Goal: Task Accomplishment & Management: Complete application form

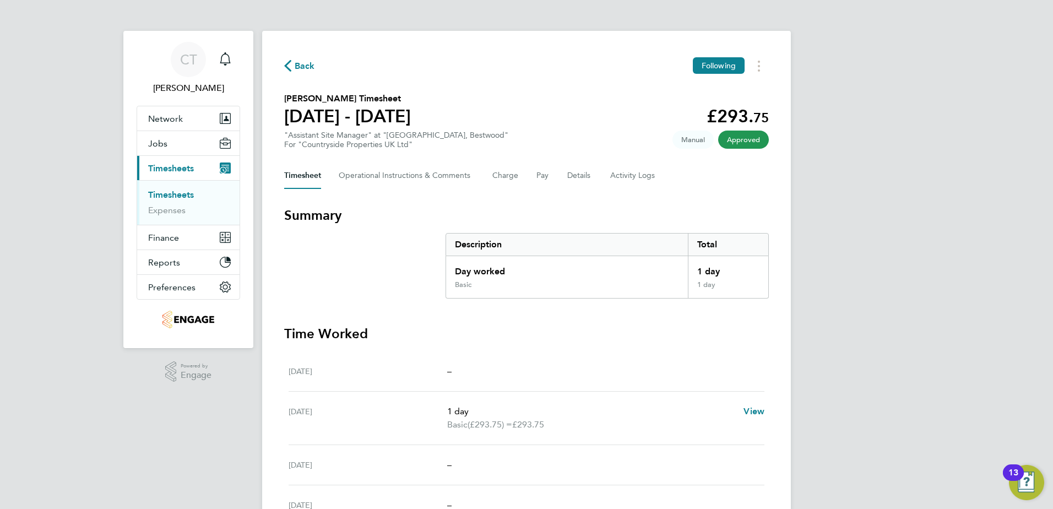
click at [175, 197] on link "Timesheets" at bounding box center [171, 194] width 46 height 10
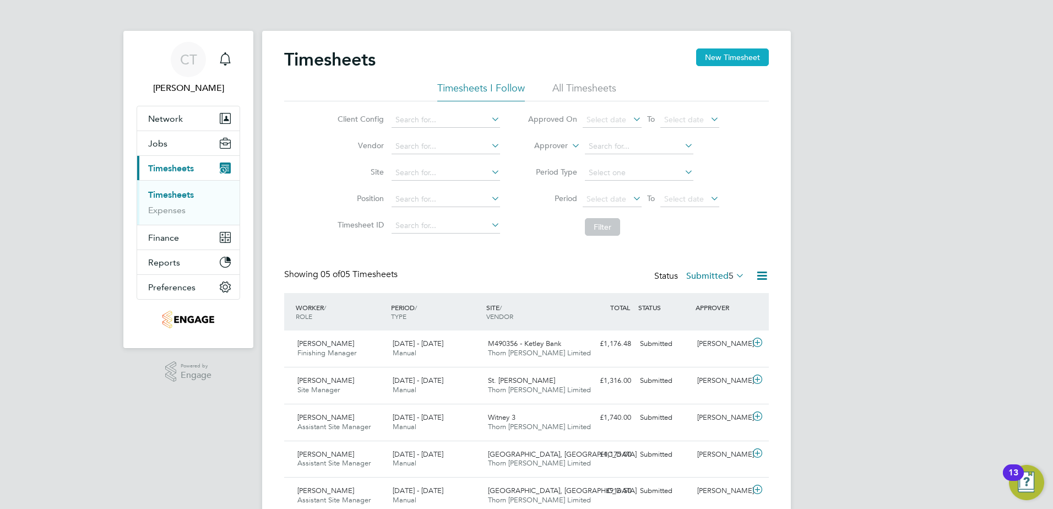
click at [710, 52] on button "New Timesheet" at bounding box center [732, 57] width 73 height 18
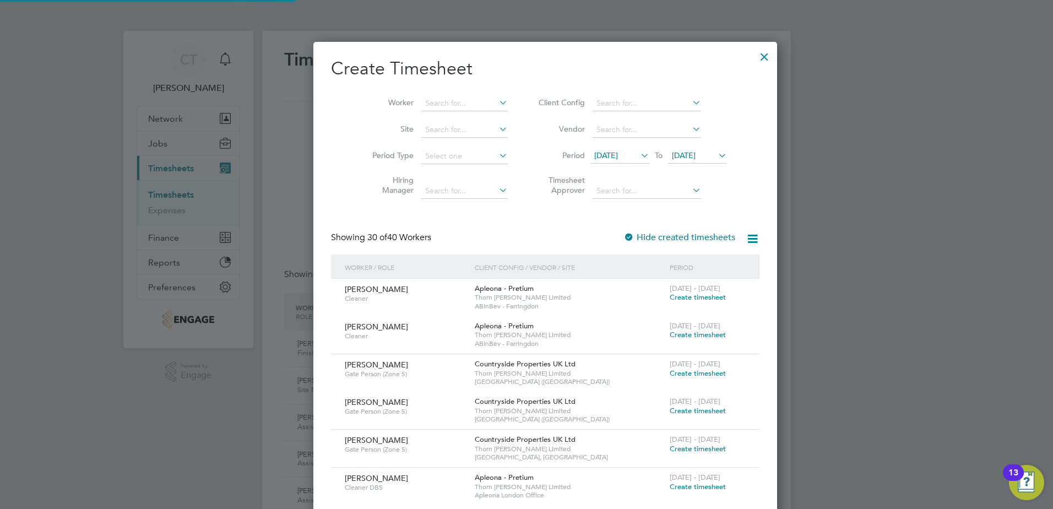
scroll to position [2089, 426]
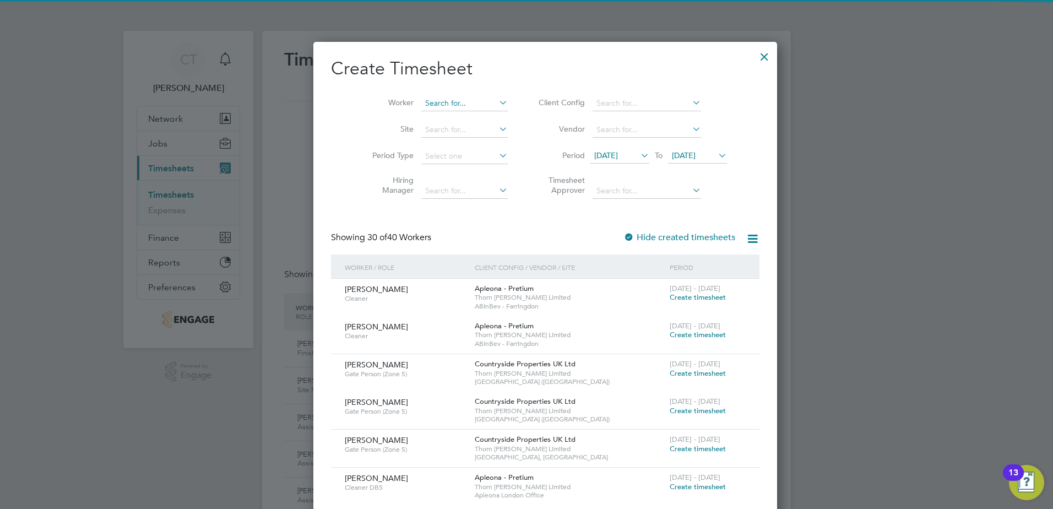
click at [444, 97] on input at bounding box center [464, 103] width 86 height 15
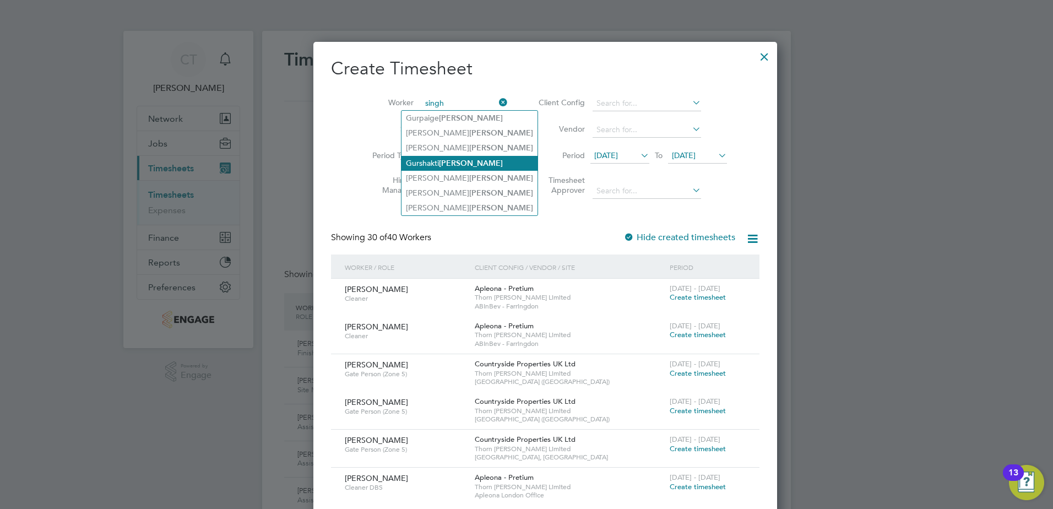
click at [444, 163] on b "[PERSON_NAME]" at bounding box center [471, 163] width 64 height 9
type input "[PERSON_NAME]"
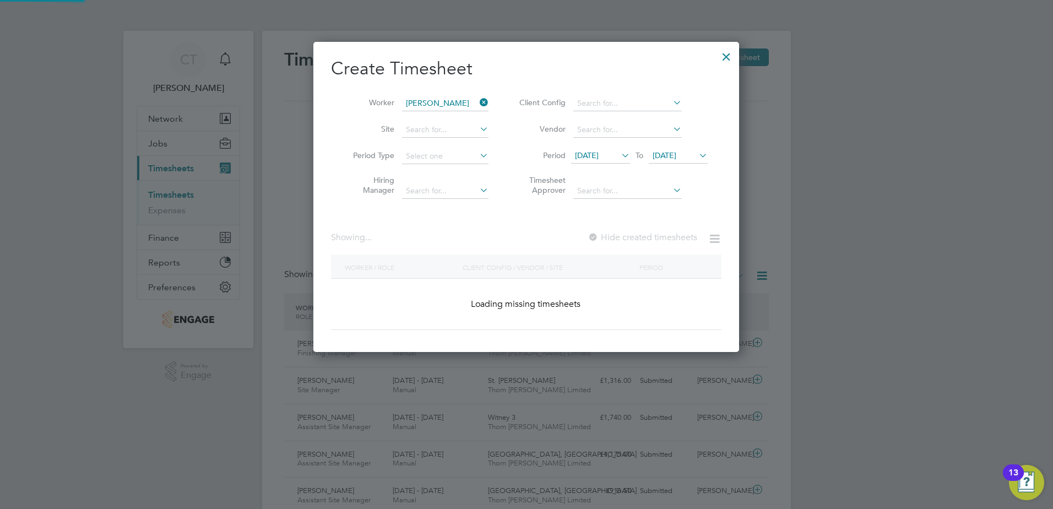
scroll to position [310, 426]
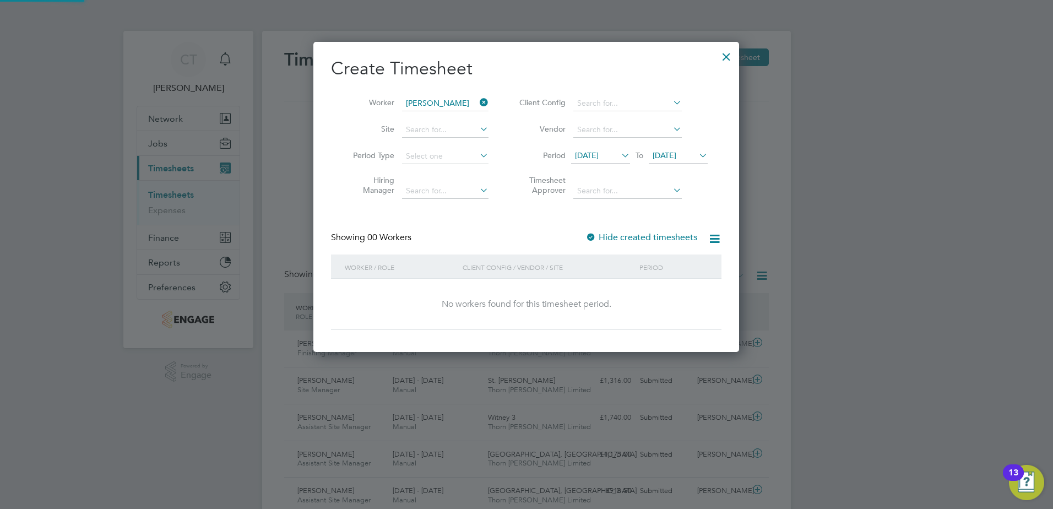
click at [603, 149] on div "[DATE] To [DATE]" at bounding box center [639, 156] width 137 height 15
click at [598, 154] on span "[DATE]" at bounding box center [587, 155] width 24 height 10
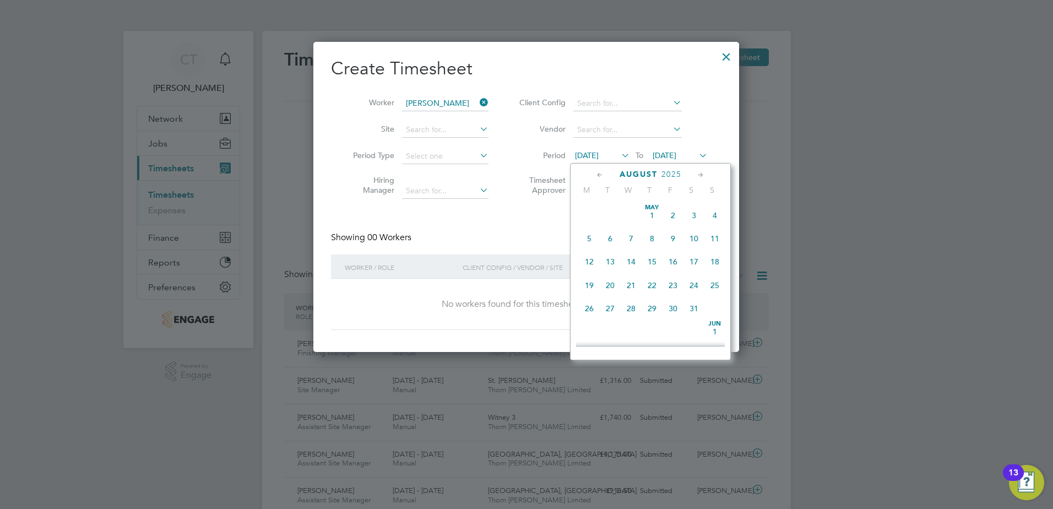
scroll to position [405, 0]
click at [587, 285] on span "25" at bounding box center [589, 274] width 21 height 21
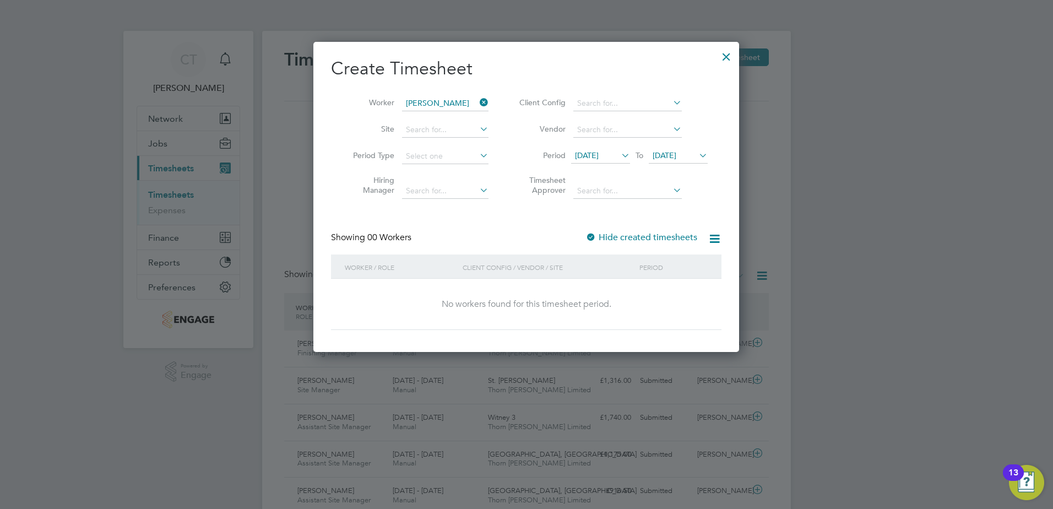
click at [676, 158] on span "[DATE]" at bounding box center [664, 155] width 24 height 10
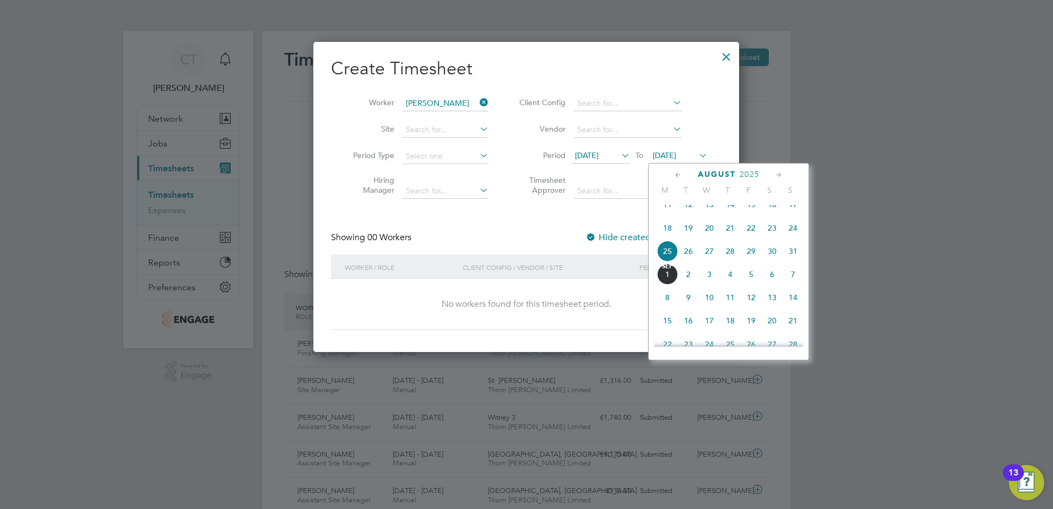
click at [749, 261] on span "29" at bounding box center [750, 251] width 21 height 21
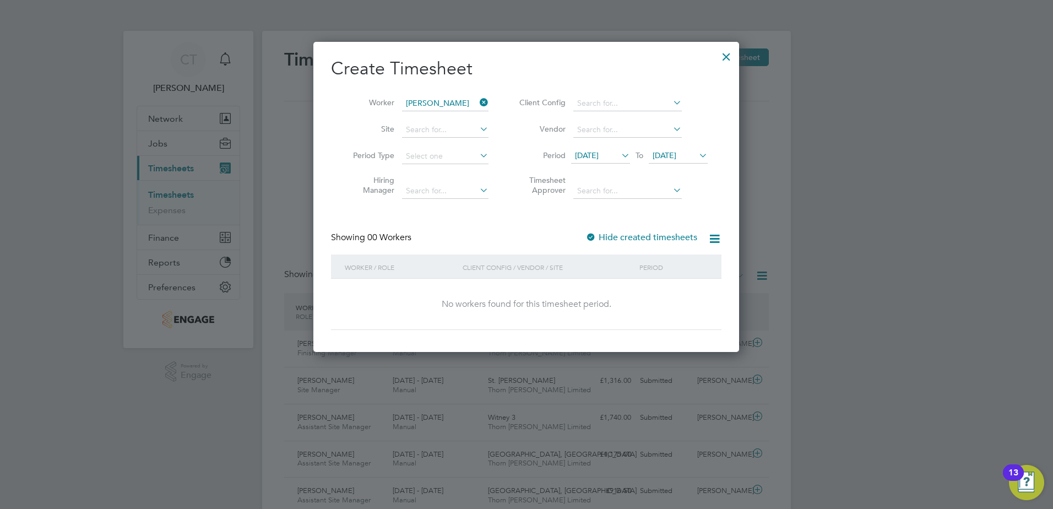
click at [588, 236] on div at bounding box center [590, 237] width 11 height 11
click at [696, 154] on icon at bounding box center [696, 155] width 0 height 15
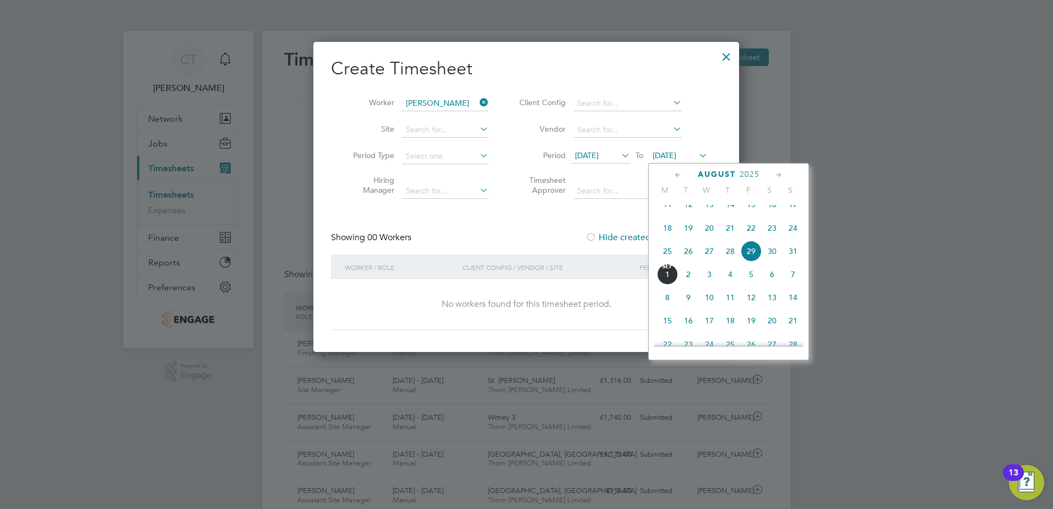
click at [794, 259] on span "31" at bounding box center [792, 251] width 21 height 21
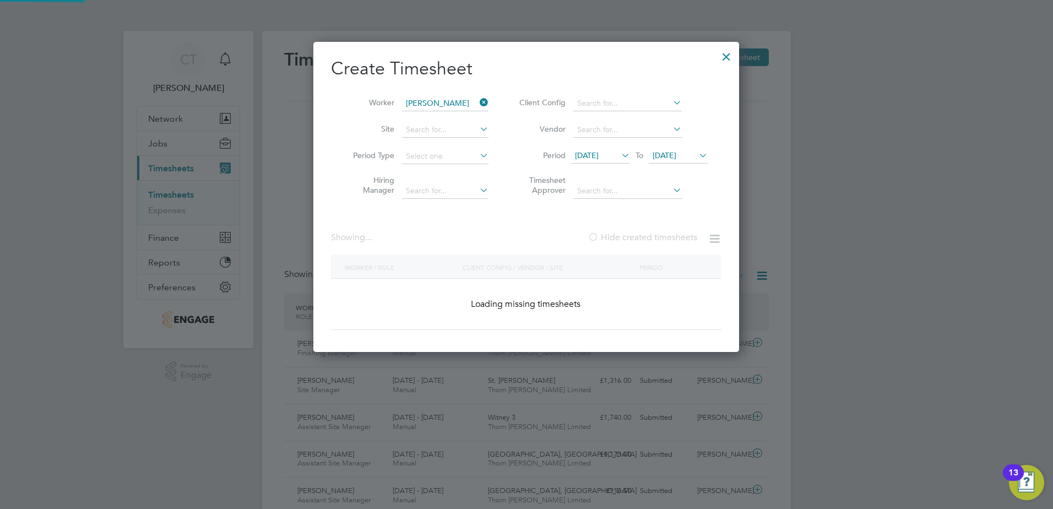
scroll to position [310, 426]
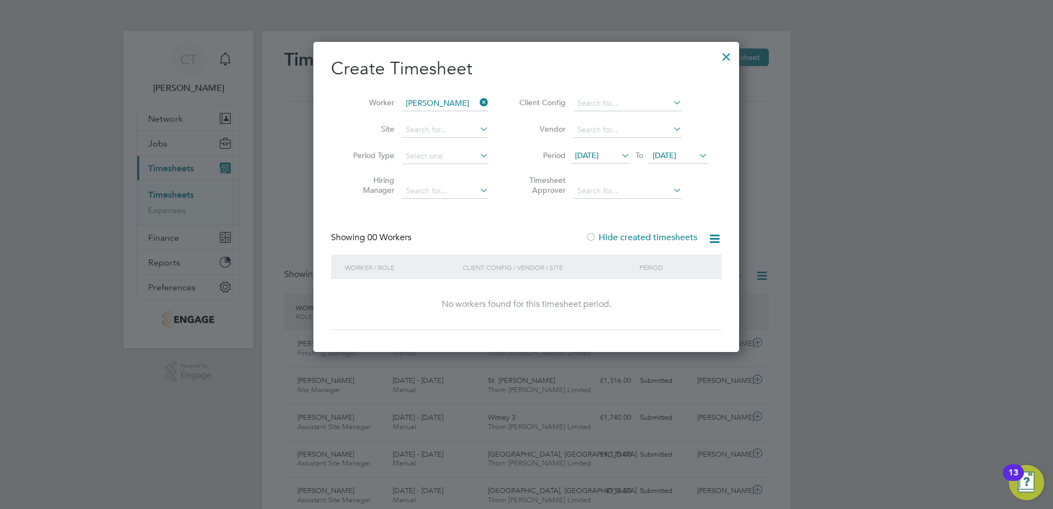
click at [724, 59] on div at bounding box center [726, 54] width 20 height 20
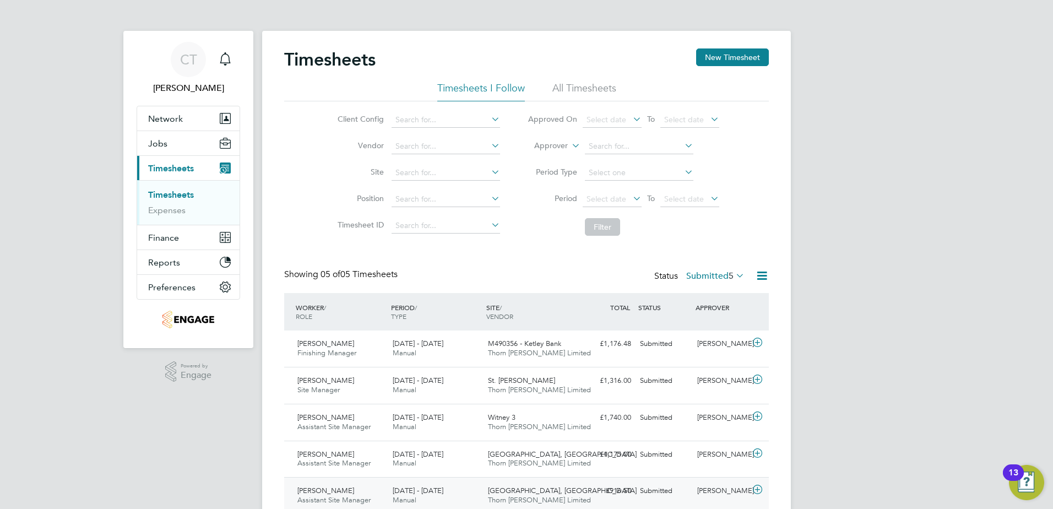
scroll to position [28, 96]
click at [174, 191] on link "Timesheets" at bounding box center [171, 194] width 46 height 10
click at [735, 55] on button "New Timesheet" at bounding box center [732, 57] width 73 height 18
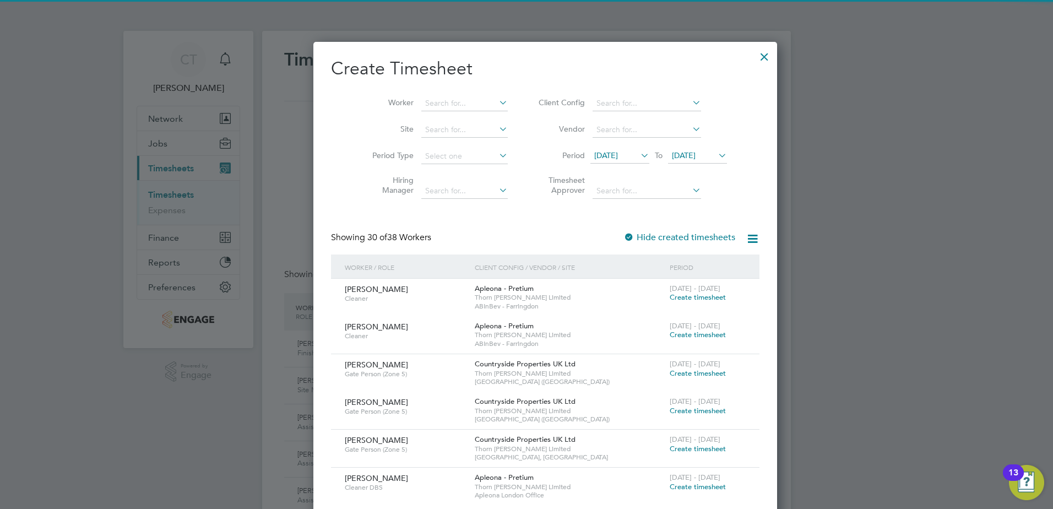
scroll to position [2126, 426]
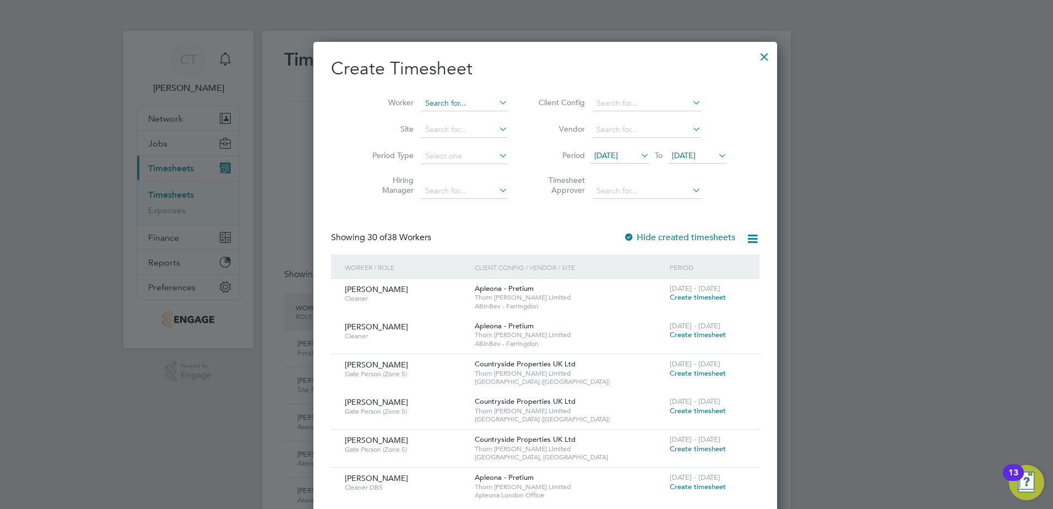
click at [425, 103] on input at bounding box center [464, 103] width 86 height 15
click at [497, 102] on icon at bounding box center [497, 102] width 0 height 15
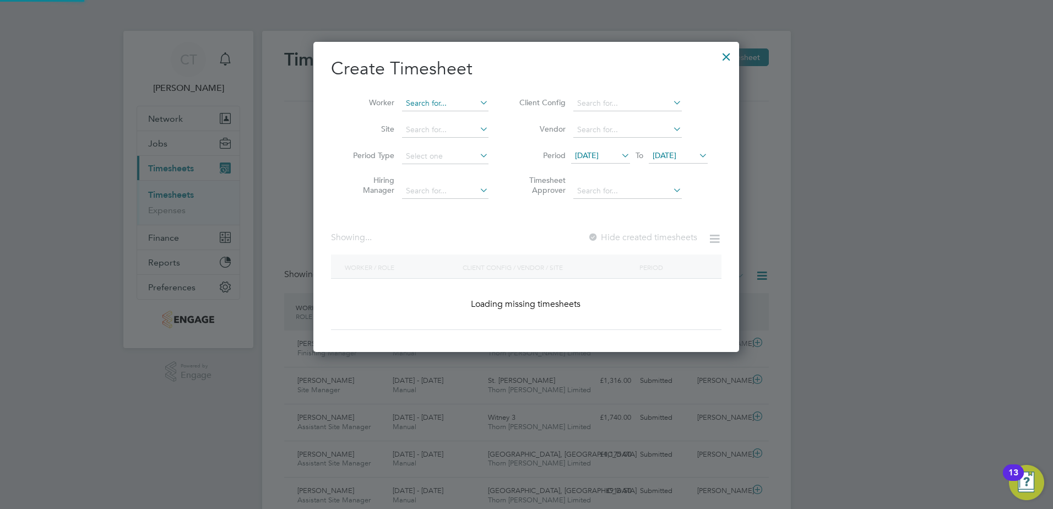
click at [458, 103] on input at bounding box center [445, 103] width 86 height 15
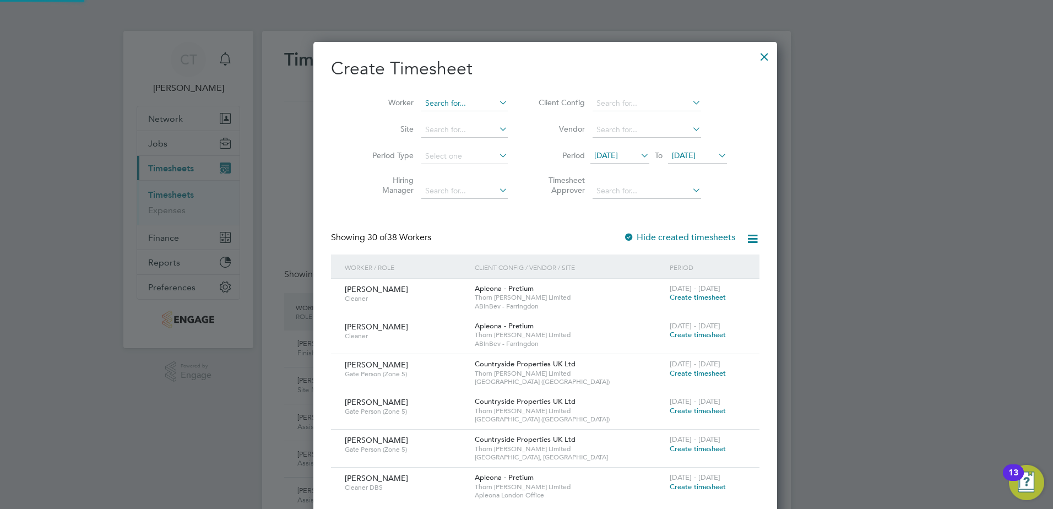
scroll to position [2126, 426]
click at [439, 143] on li "Gur [PERSON_NAME]" at bounding box center [445, 147] width 88 height 15
type input "[PERSON_NAME]"
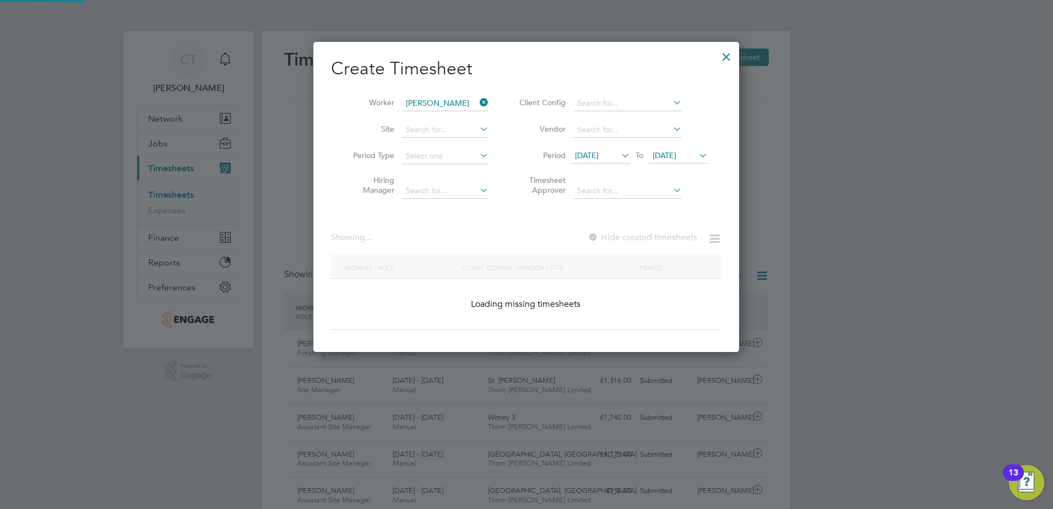
scroll to position [310, 426]
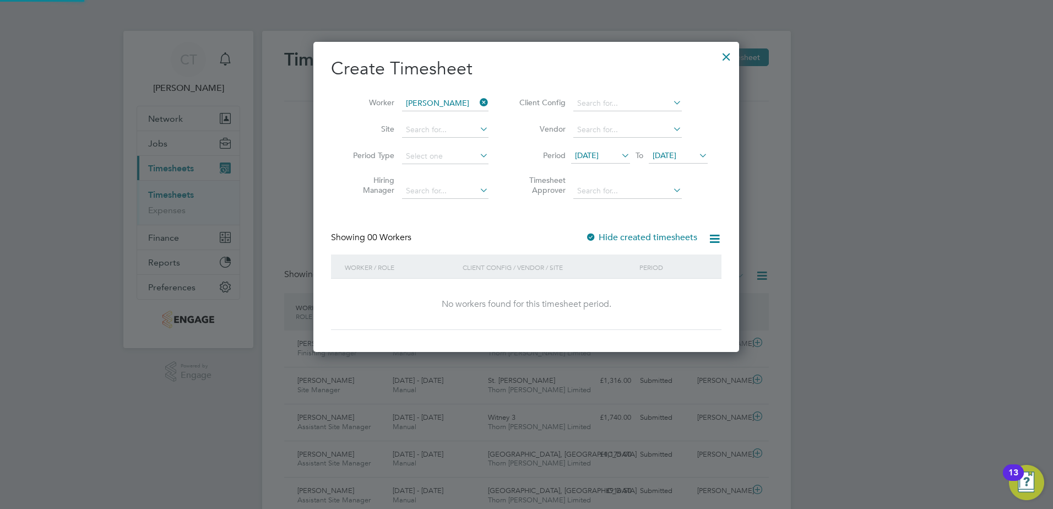
click at [598, 153] on span "[DATE]" at bounding box center [587, 155] width 24 height 10
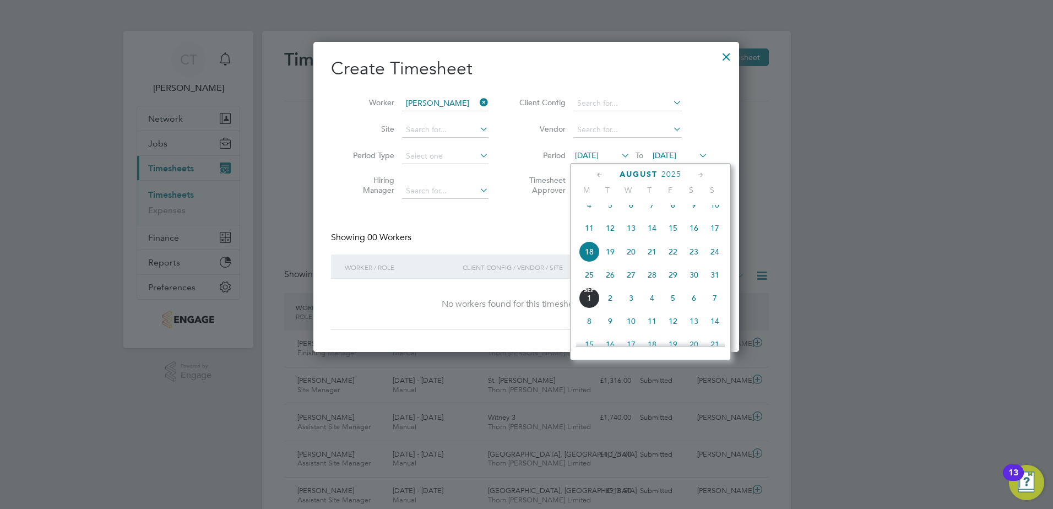
click at [584, 285] on span "25" at bounding box center [589, 274] width 21 height 21
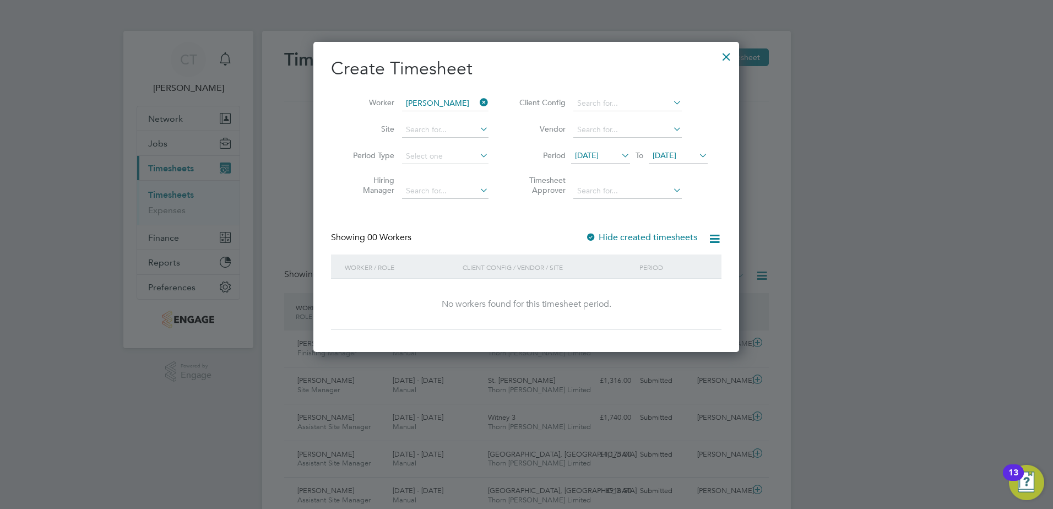
click at [676, 151] on span "[DATE]" at bounding box center [664, 155] width 24 height 10
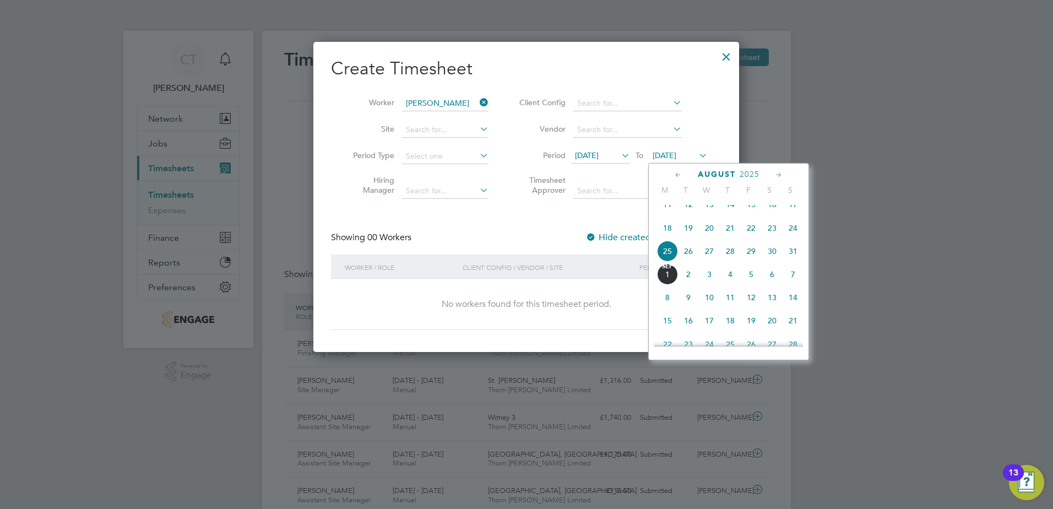
click at [790, 261] on span "31" at bounding box center [792, 251] width 21 height 21
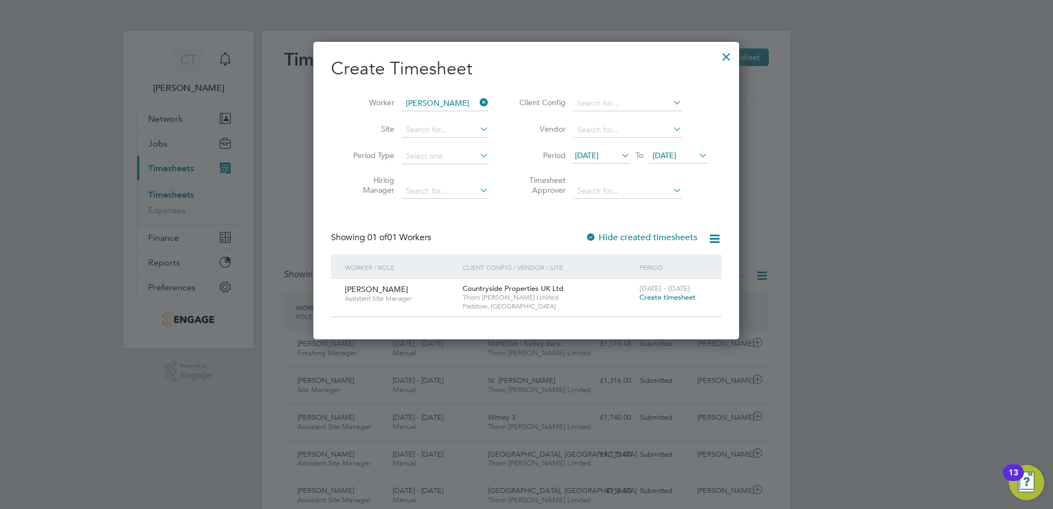
click at [677, 296] on span "Create timesheet" at bounding box center [667, 296] width 56 height 9
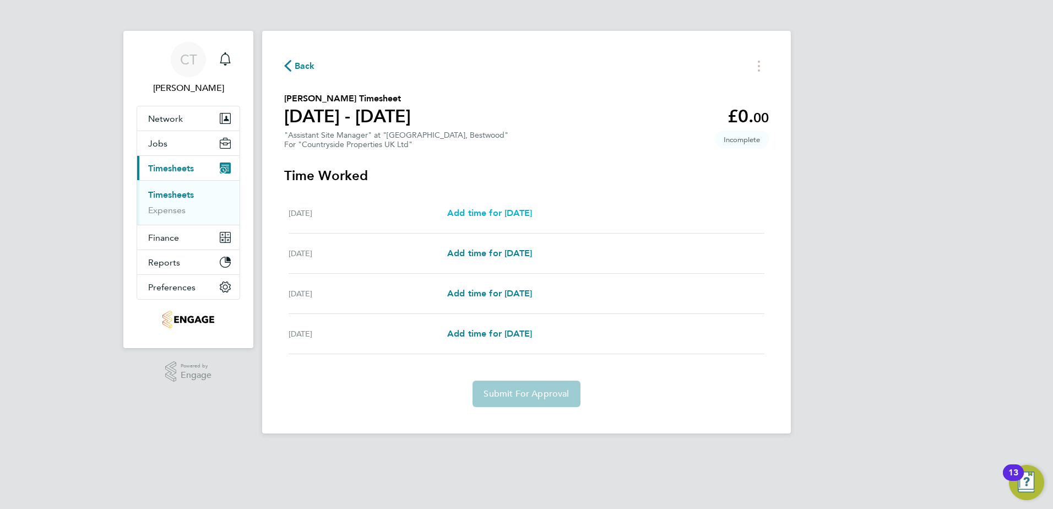
click at [500, 210] on span "Add time for [DATE]" at bounding box center [489, 213] width 85 height 10
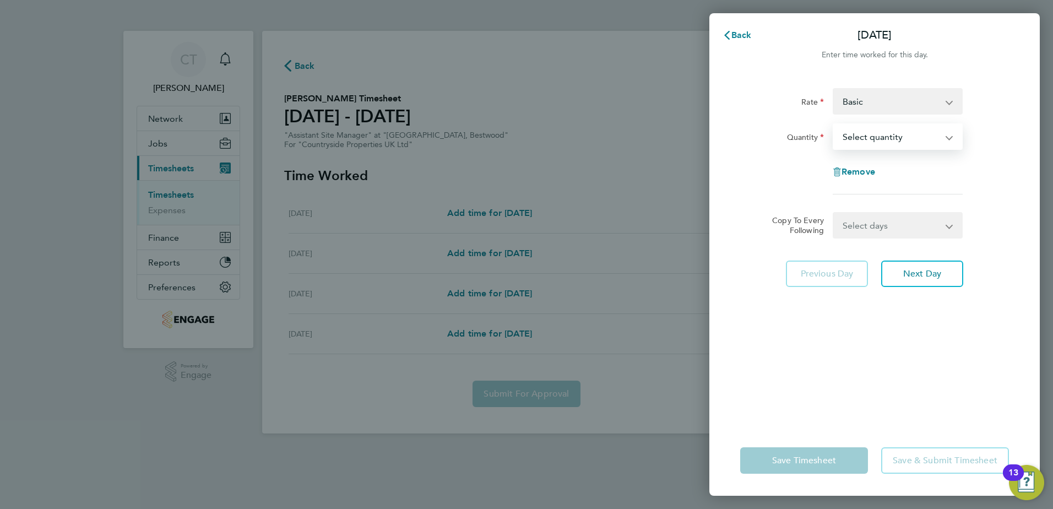
click at [906, 126] on select "Select quantity 0.5 1" at bounding box center [890, 136] width 115 height 24
select select "1"
click at [833, 124] on select "Select quantity 0.5 1" at bounding box center [890, 136] width 115 height 24
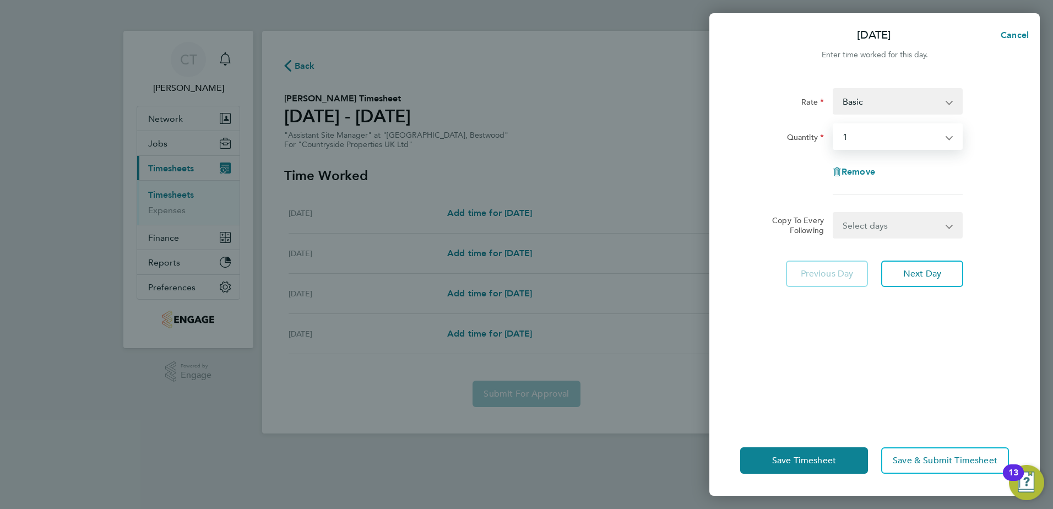
click at [900, 105] on select "Basic Assistant Site Manager - 293.75" at bounding box center [890, 101] width 115 height 24
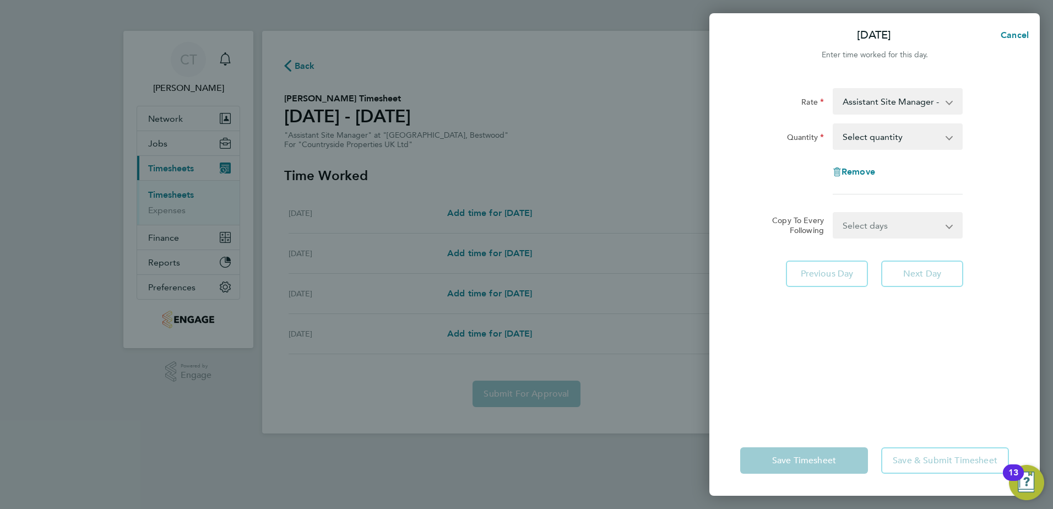
drag, startPoint x: 899, startPoint y: 115, endPoint x: 898, endPoint y: 135, distance: 19.8
click at [898, 135] on select "Select quantity 0.5 1" at bounding box center [890, 136] width 115 height 24
select select "1"
click at [833, 124] on select "Select quantity 0.5 1" at bounding box center [890, 136] width 115 height 24
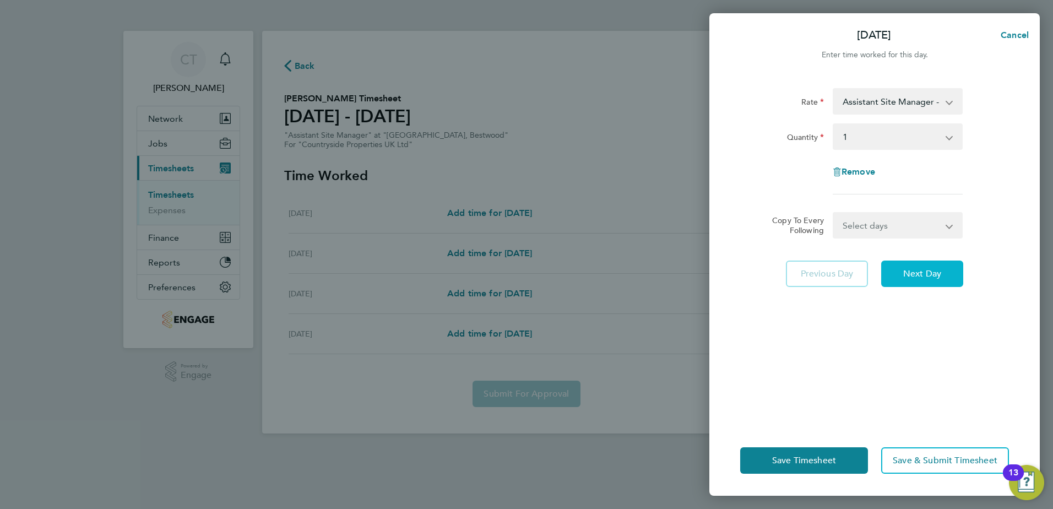
drag, startPoint x: 931, startPoint y: 268, endPoint x: 923, endPoint y: 262, distance: 9.8
click at [931, 269] on span "Next Day" at bounding box center [922, 273] width 38 height 11
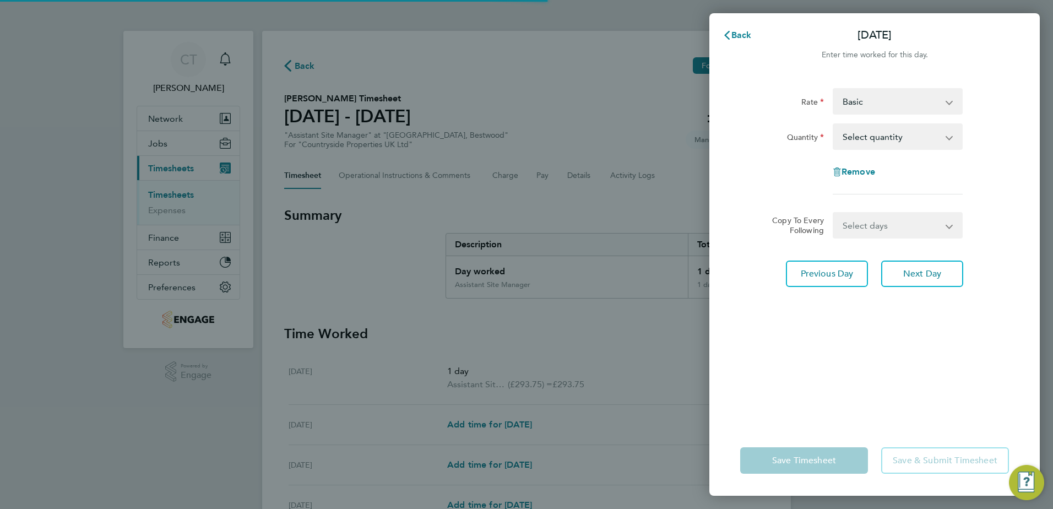
click at [921, 108] on select "Basic Assistant Site Manager - 293.75" at bounding box center [890, 101] width 115 height 24
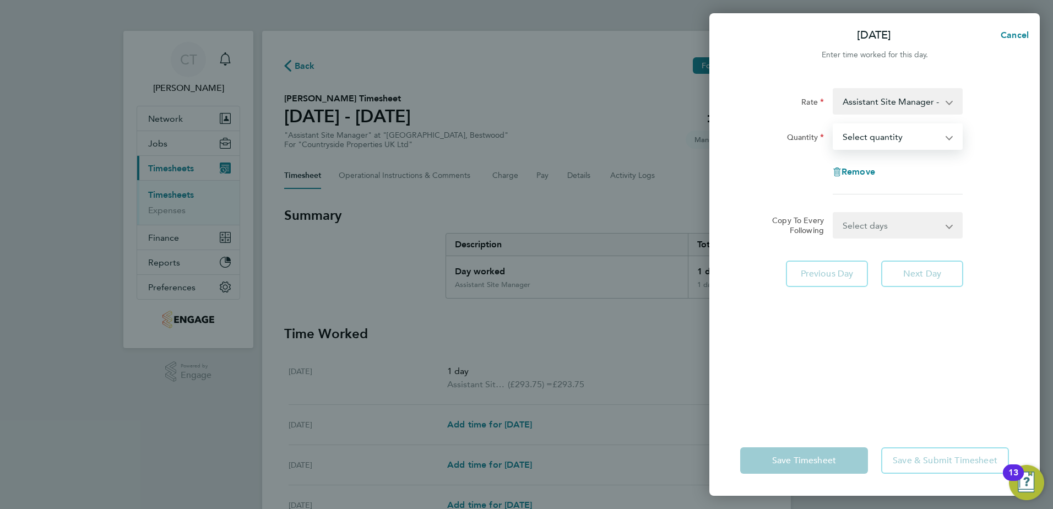
click at [906, 132] on select "Select quantity 0.5 1" at bounding box center [890, 136] width 115 height 24
select select "1"
click at [833, 124] on select "Select quantity 0.5 1" at bounding box center [890, 136] width 115 height 24
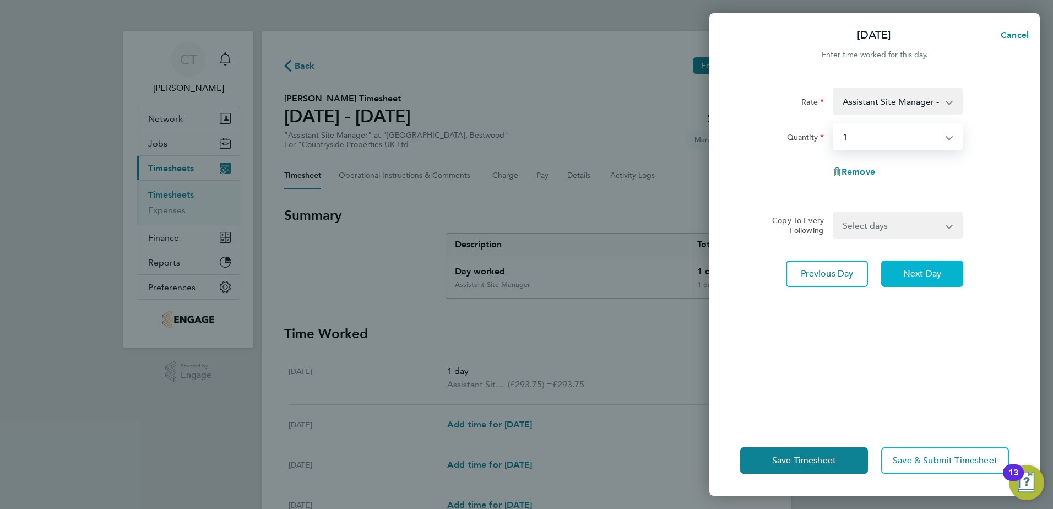
click at [907, 271] on span "Next Day" at bounding box center [922, 273] width 38 height 11
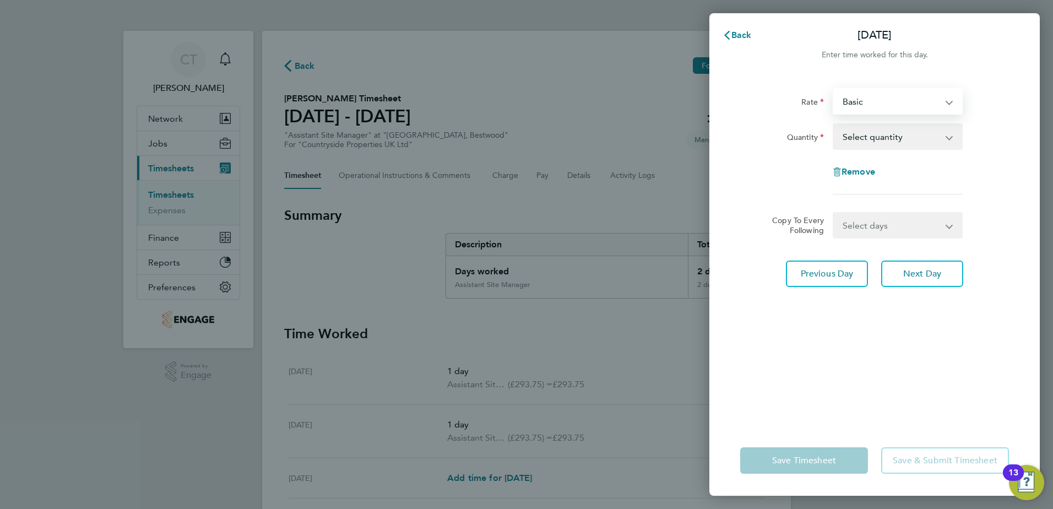
click at [924, 97] on select "Basic Assistant Site Manager - 293.75" at bounding box center [890, 101] width 115 height 24
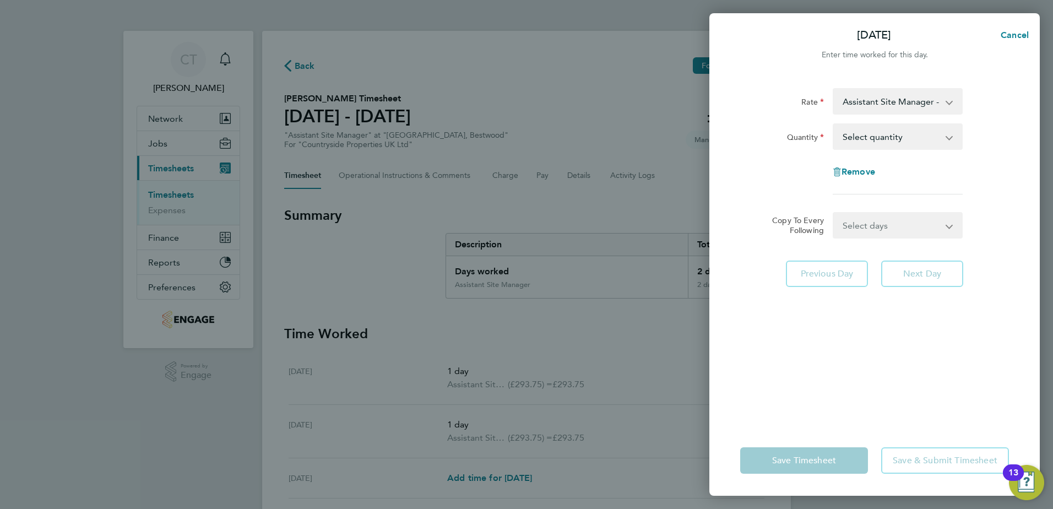
click at [924, 135] on select "Select quantity 0.5 1" at bounding box center [890, 136] width 115 height 24
select select "1"
click at [833, 124] on select "Select quantity 0.5 1" at bounding box center [890, 136] width 115 height 24
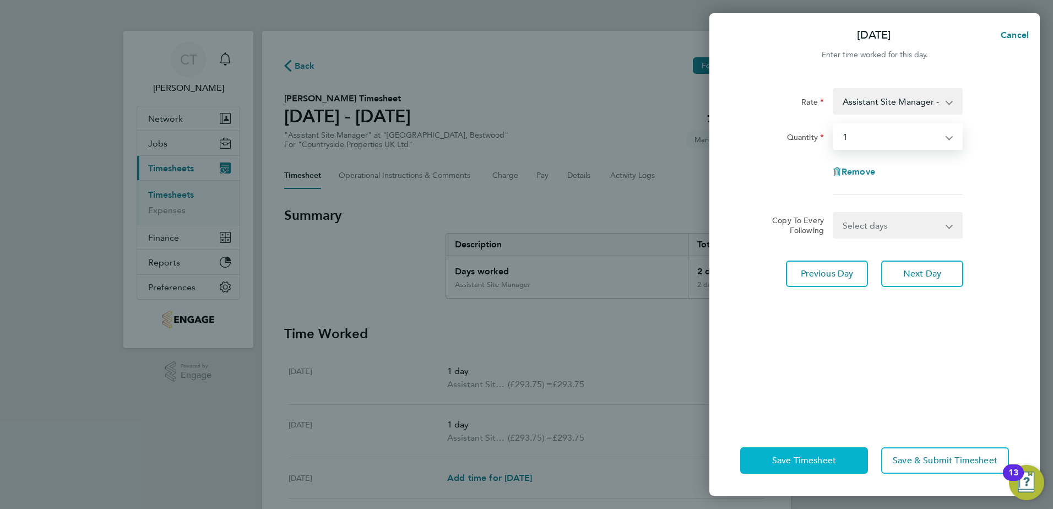
click at [783, 455] on span "Save Timesheet" at bounding box center [804, 460] width 64 height 11
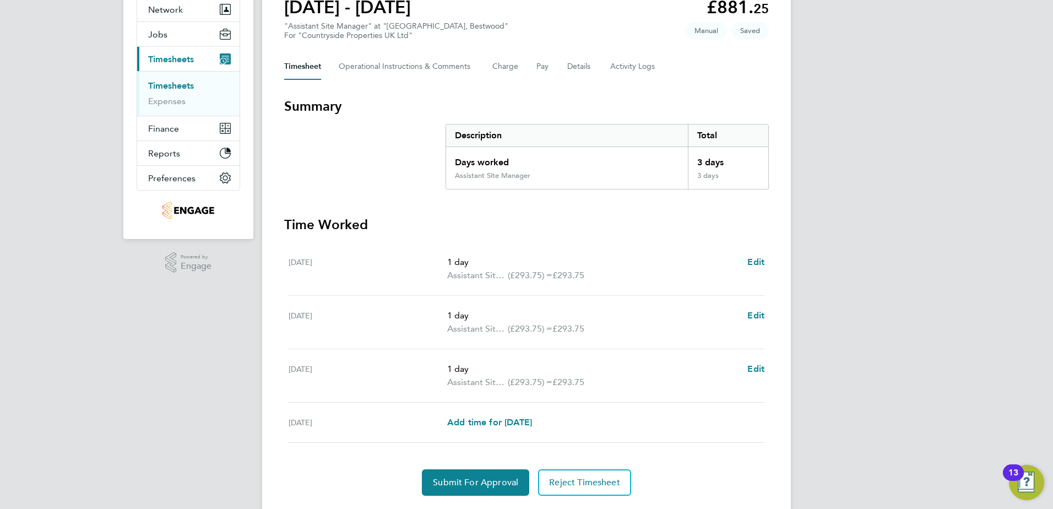
scroll to position [110, 0]
click at [468, 481] on span "Submit For Approval" at bounding box center [475, 481] width 85 height 11
click at [99, 239] on div "CT [PERSON_NAME] Notifications Applications: Network Team Members Businesses Si…" at bounding box center [526, 214] width 1053 height 649
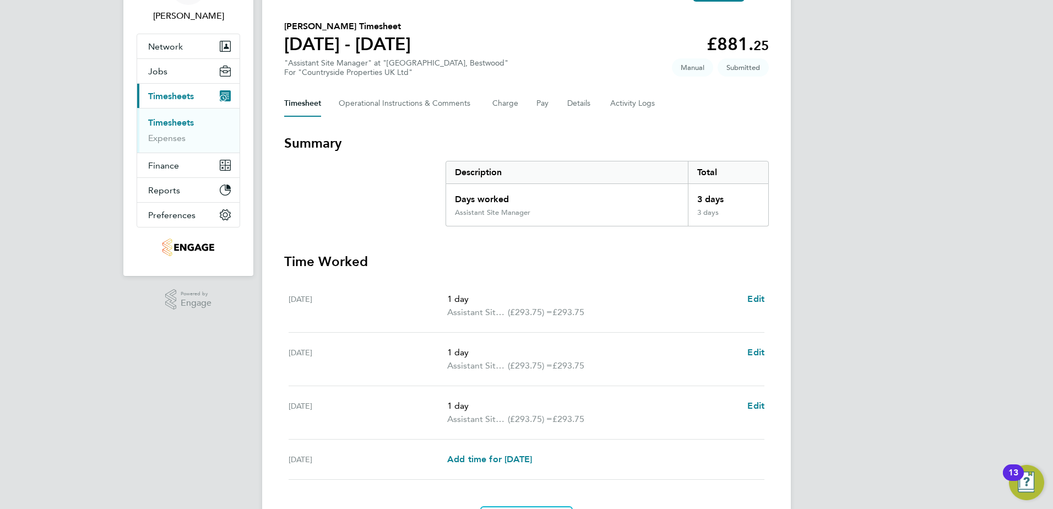
scroll to position [0, 0]
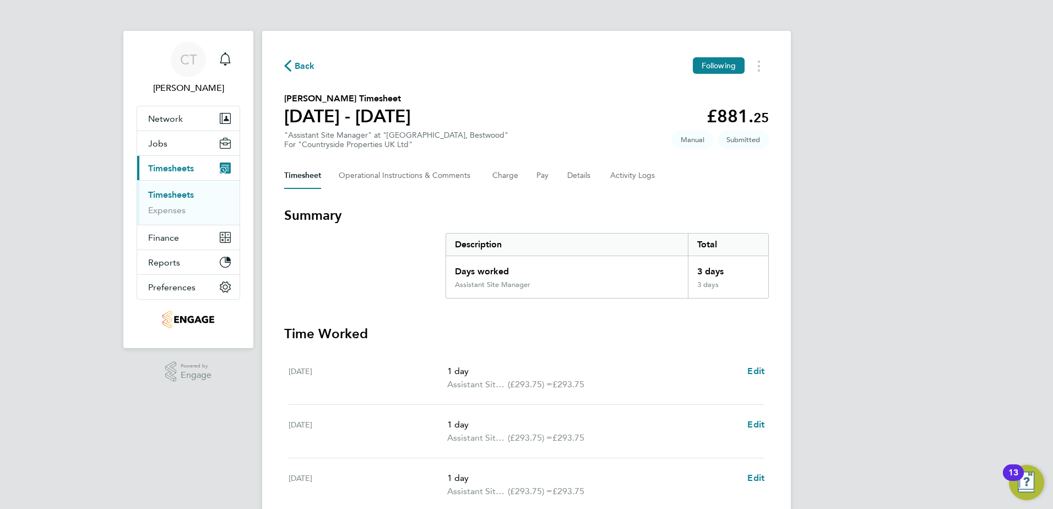
click at [309, 65] on span "Back" at bounding box center [305, 65] width 20 height 13
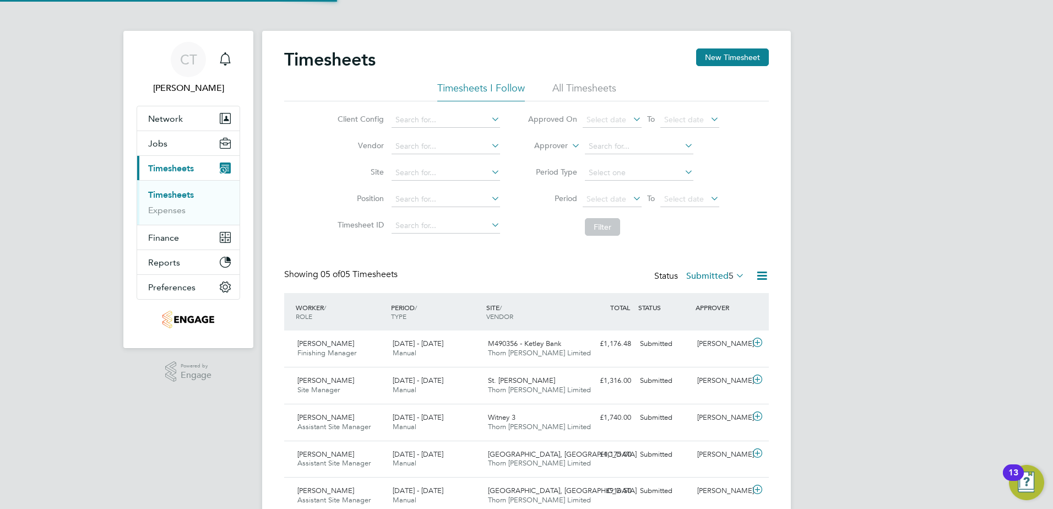
scroll to position [28, 96]
click at [736, 55] on button "New Timesheet" at bounding box center [732, 57] width 73 height 18
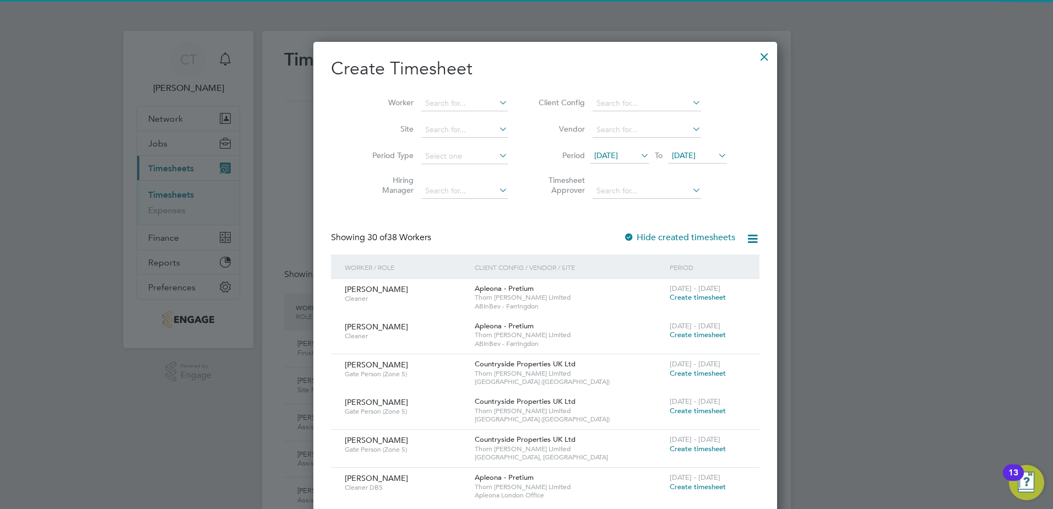
scroll to position [2126, 426]
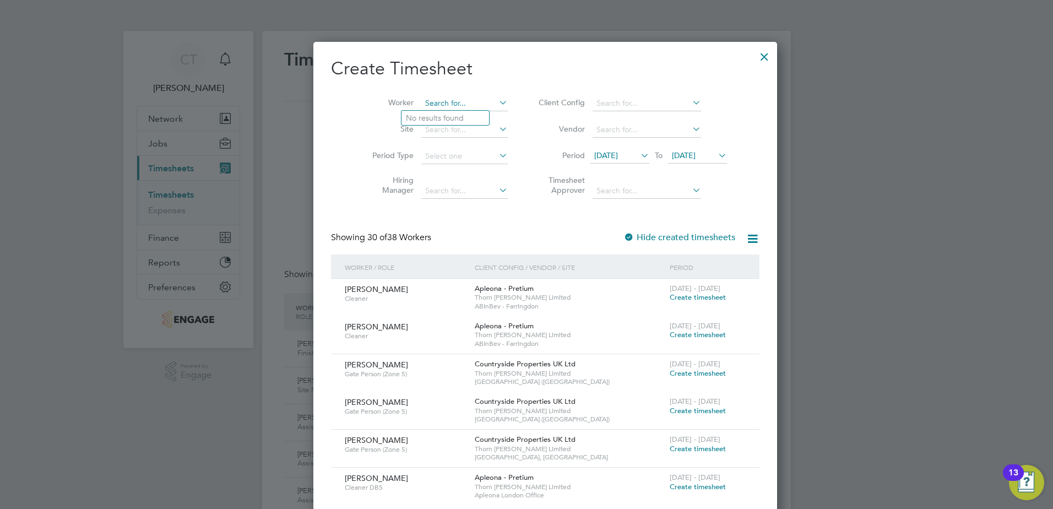
click at [421, 97] on input at bounding box center [464, 103] width 86 height 15
click at [424, 144] on li "[PERSON_NAME] ocks" at bounding box center [455, 147] width 109 height 15
type input "[PERSON_NAME]"
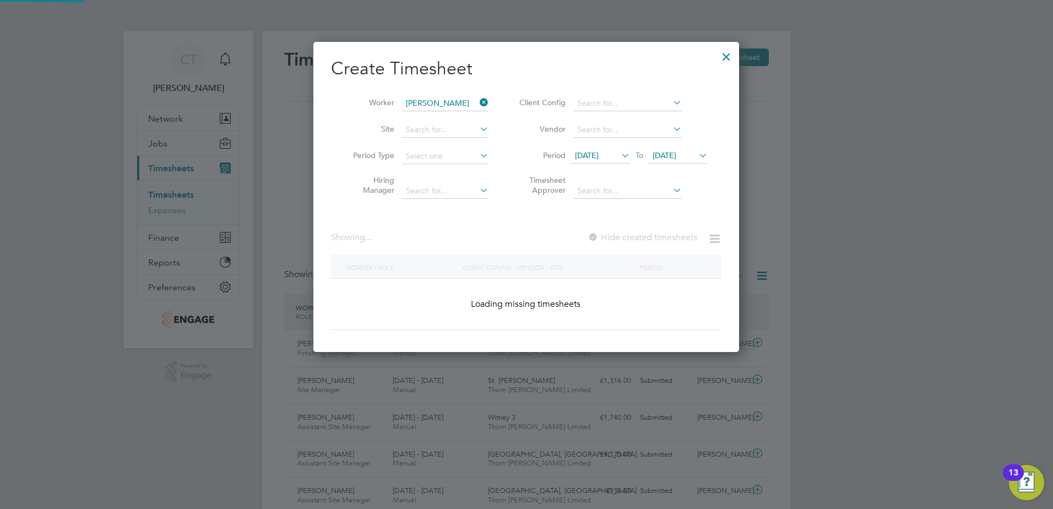
scroll to position [310, 426]
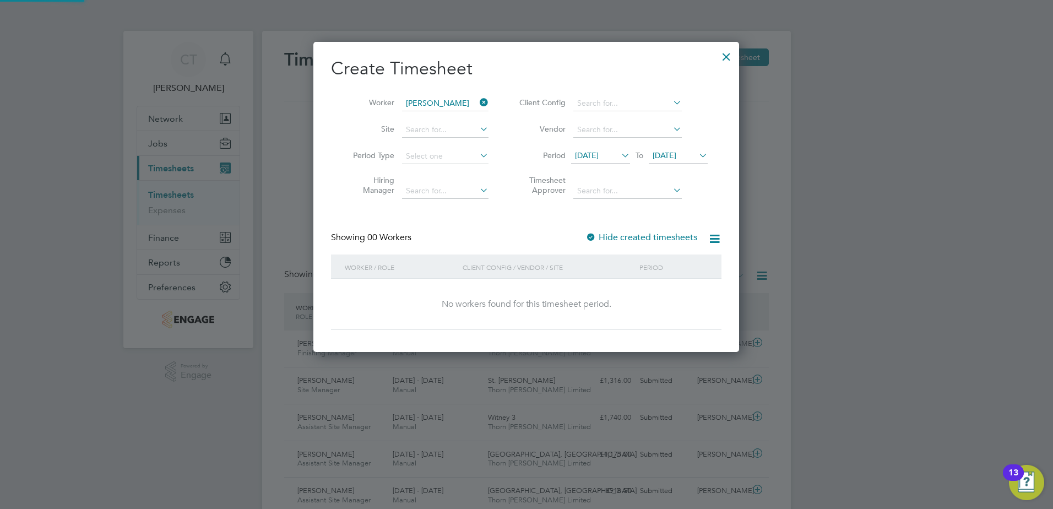
click at [611, 150] on span "[DATE]" at bounding box center [600, 156] width 59 height 15
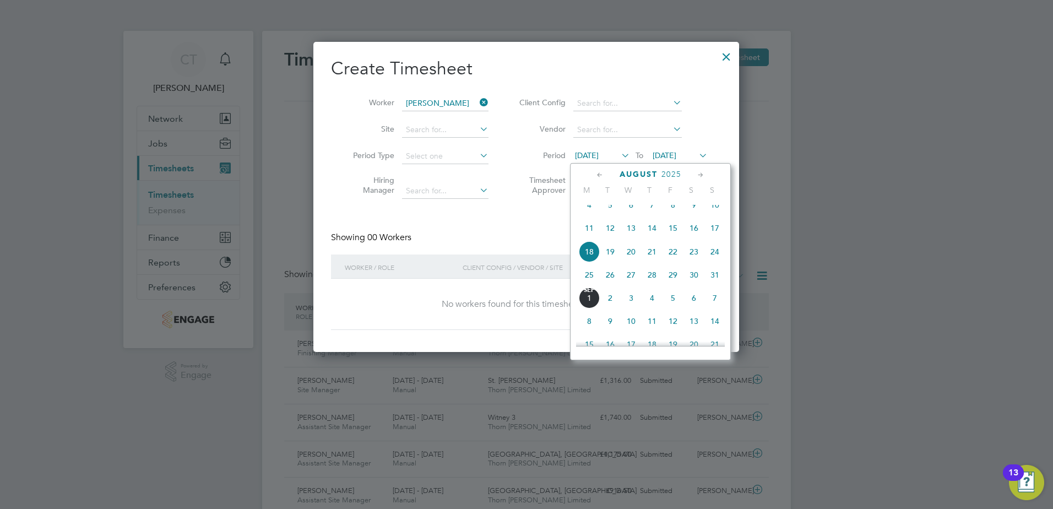
click at [586, 285] on span "25" at bounding box center [589, 274] width 21 height 21
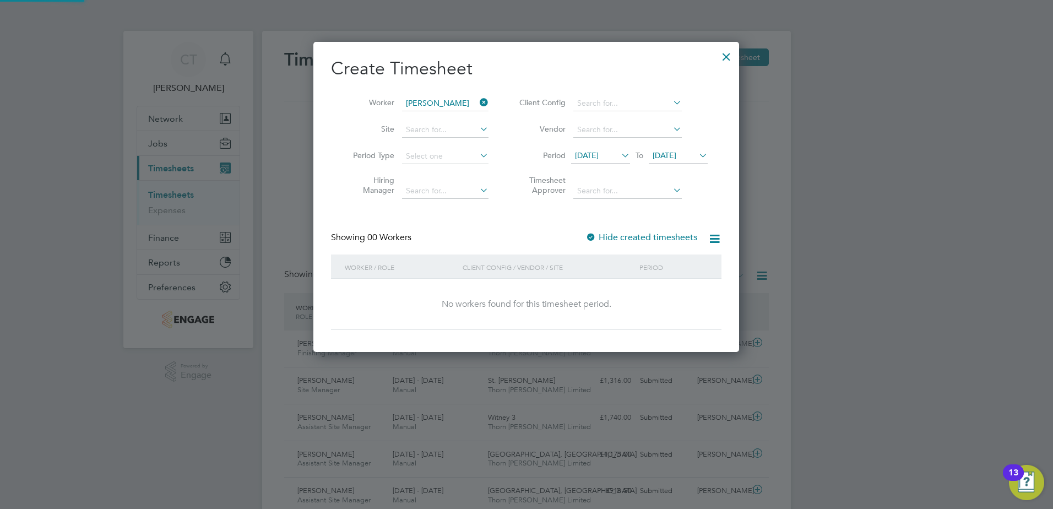
click at [676, 152] on span "[DATE]" at bounding box center [664, 155] width 24 height 10
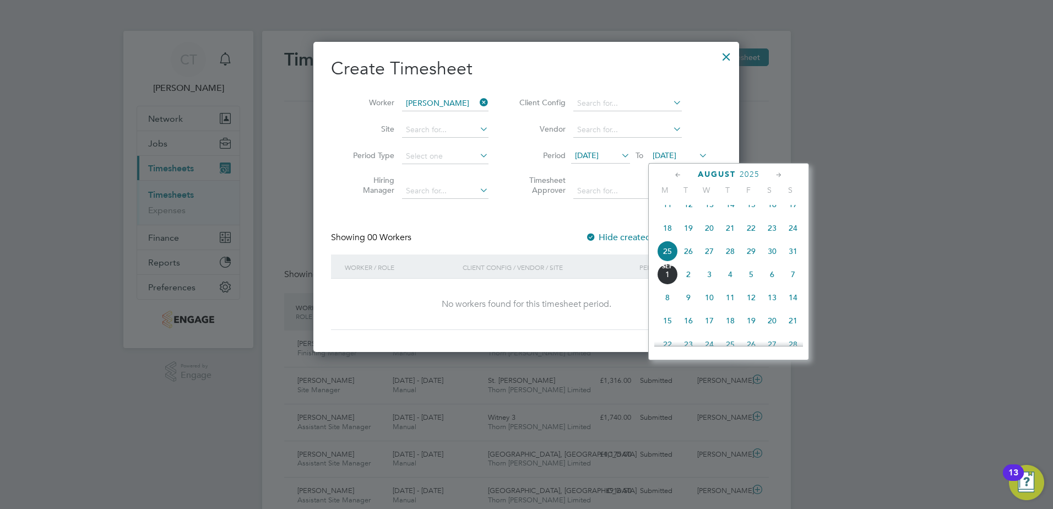
click at [793, 258] on span "31" at bounding box center [792, 251] width 21 height 21
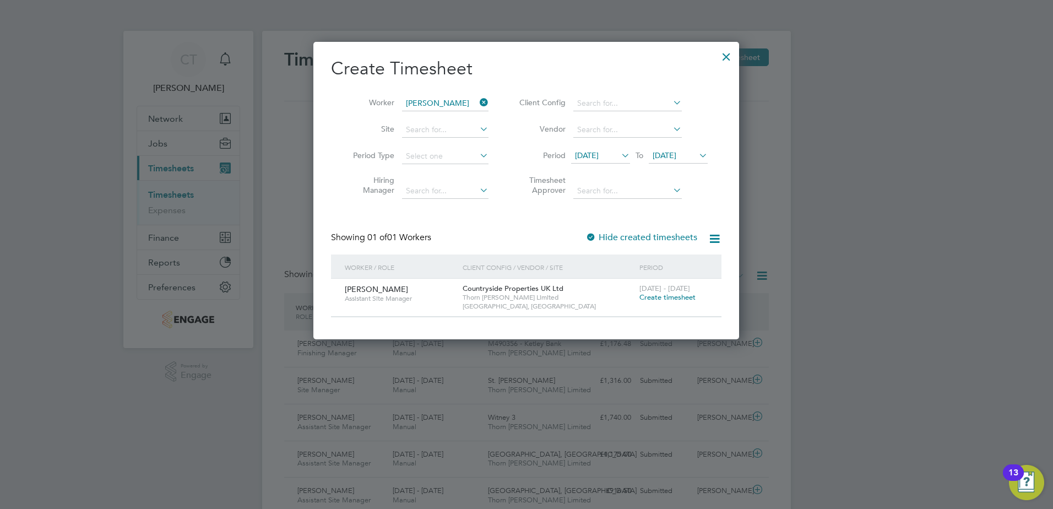
click at [665, 298] on span "Create timesheet" at bounding box center [667, 296] width 56 height 9
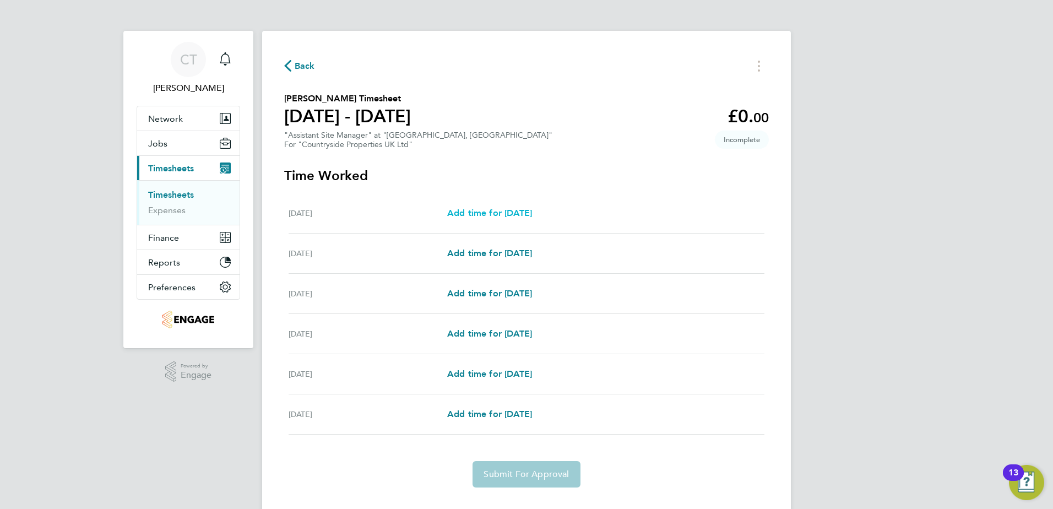
click at [483, 210] on span "Add time for [DATE]" at bounding box center [489, 213] width 85 height 10
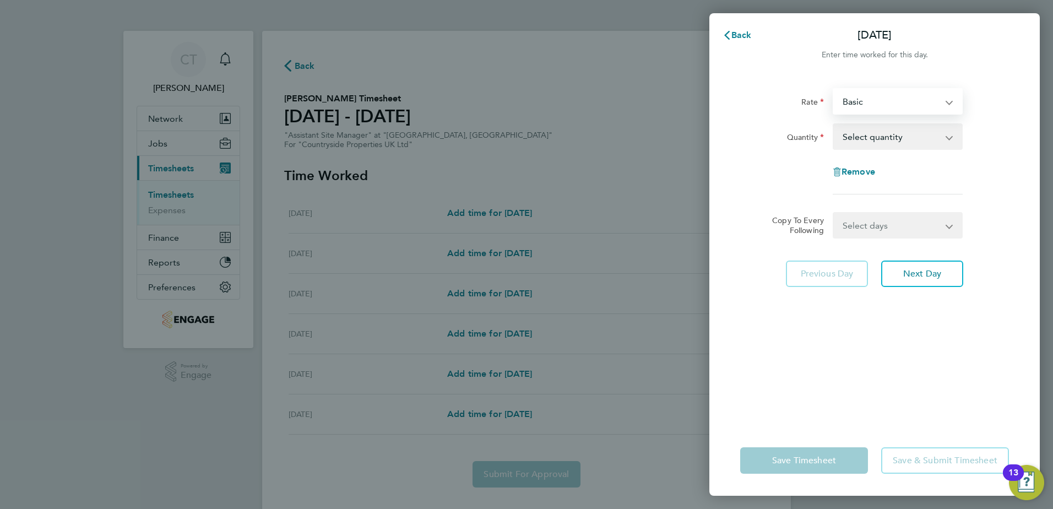
click at [920, 107] on select "Basic Assistant Site Manager - 305.50" at bounding box center [890, 101] width 115 height 24
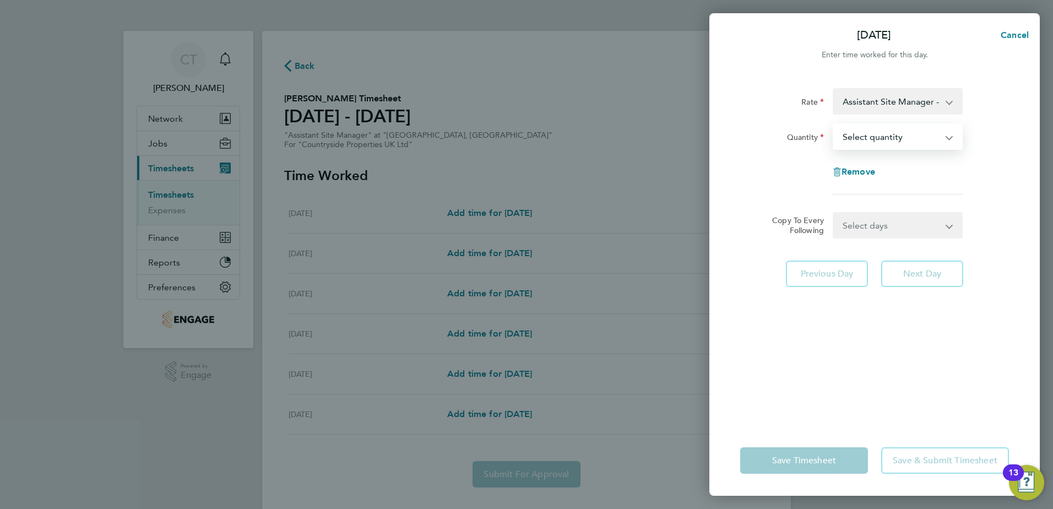
click at [905, 136] on select "Select quantity 0.5 1" at bounding box center [890, 136] width 115 height 24
select select "1"
click at [833, 124] on select "Select quantity 0.5 1" at bounding box center [890, 136] width 115 height 24
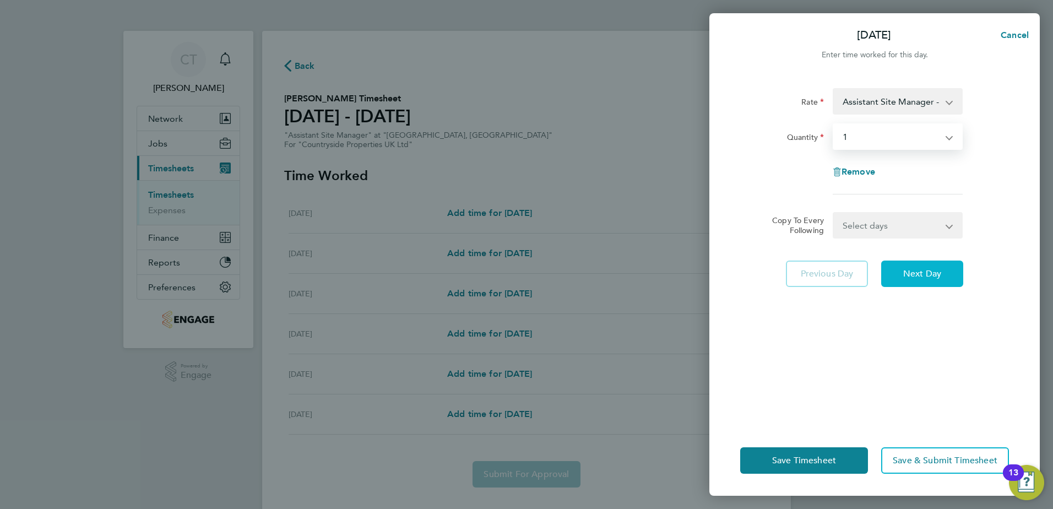
click at [894, 274] on button "Next Day" at bounding box center [922, 273] width 82 height 26
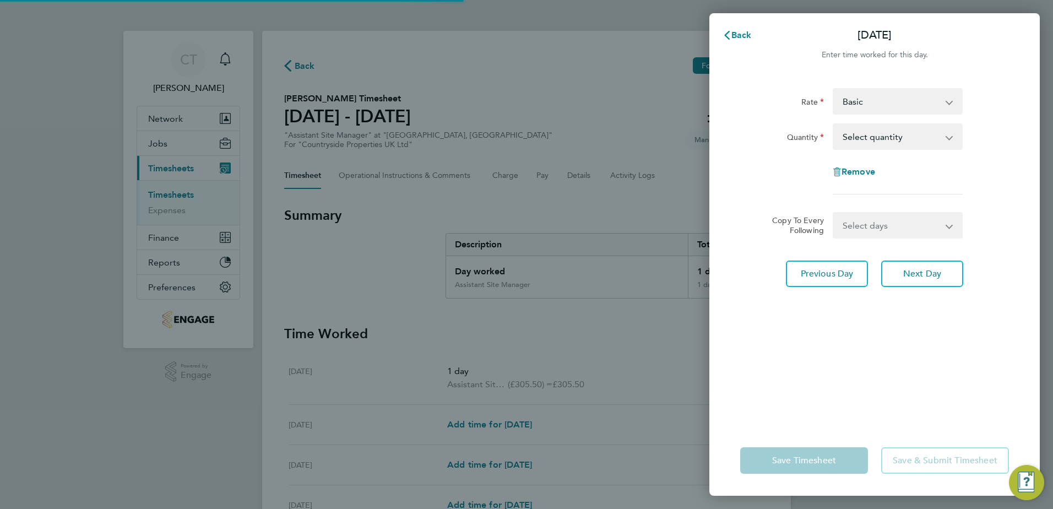
click at [908, 103] on select "Basic Assistant Site Manager - 305.50" at bounding box center [890, 101] width 115 height 24
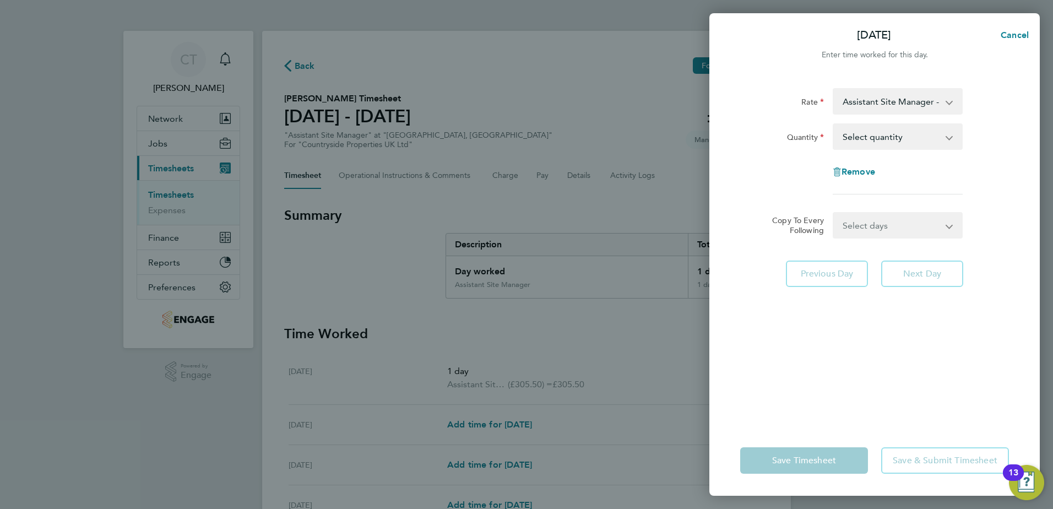
click at [892, 128] on select "Select quantity 0.5 1" at bounding box center [890, 136] width 115 height 24
select select "1"
click at [833, 124] on select "Select quantity 0.5 1" at bounding box center [890, 136] width 115 height 24
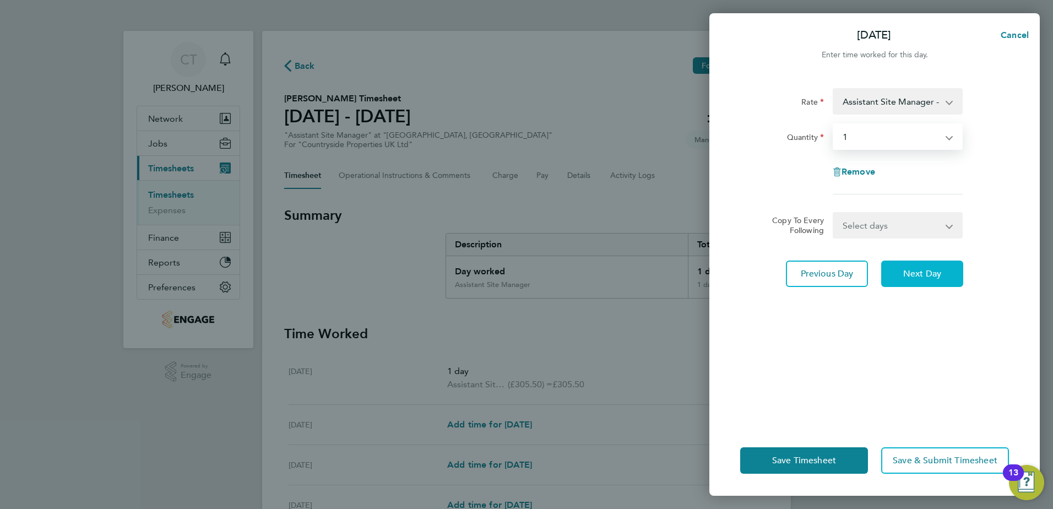
click at [919, 276] on span "Next Day" at bounding box center [922, 273] width 38 height 11
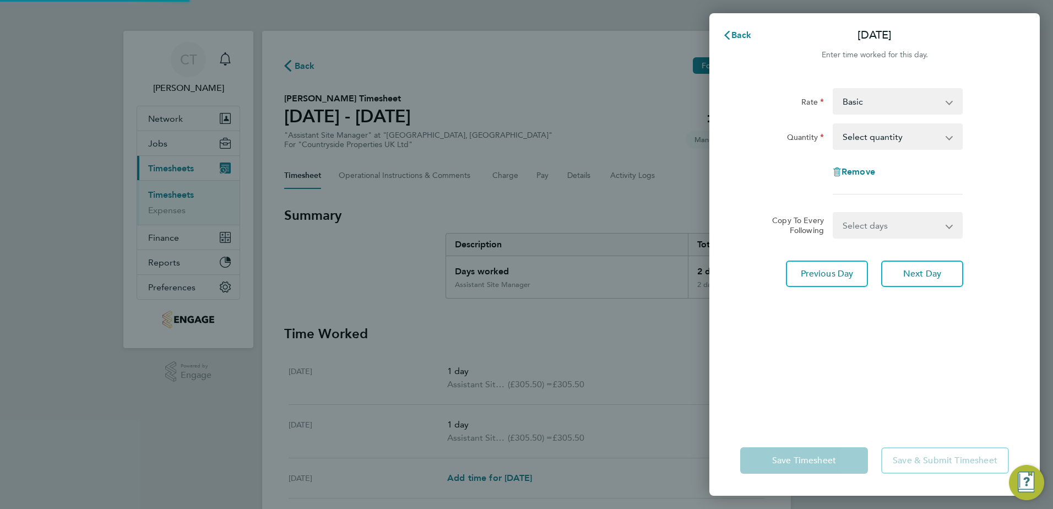
click at [902, 108] on select "Basic Assistant Site Manager - 305.50" at bounding box center [890, 101] width 115 height 24
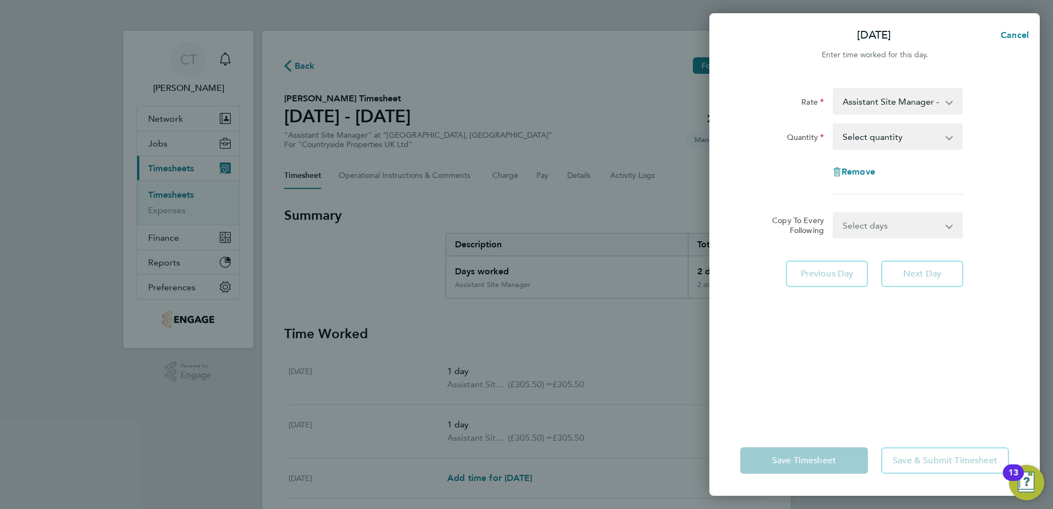
click at [907, 141] on select "Select quantity 0.5 1" at bounding box center [890, 136] width 115 height 24
select select "1"
click at [833, 124] on select "Select quantity 0.5 1" at bounding box center [890, 136] width 115 height 24
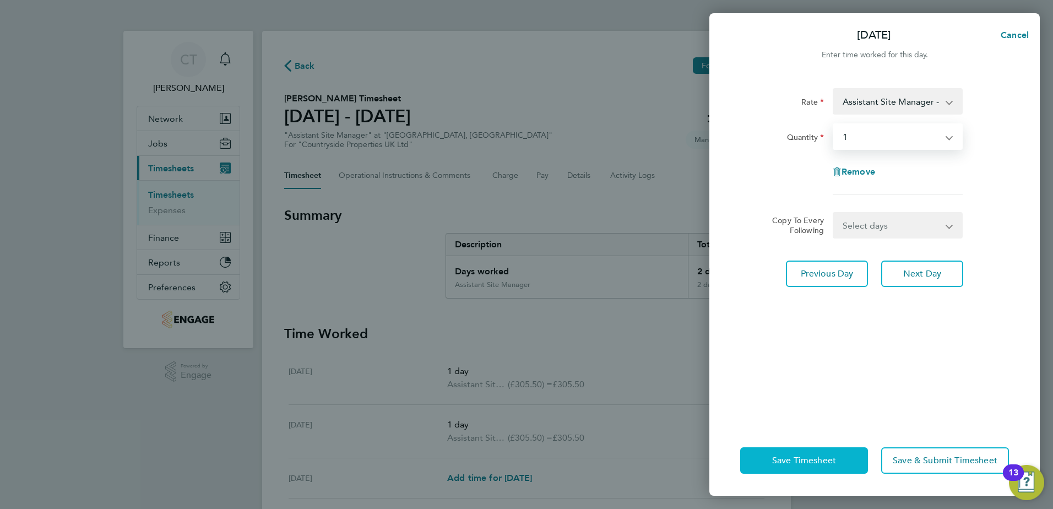
click at [823, 459] on span "Save Timesheet" at bounding box center [804, 460] width 64 height 11
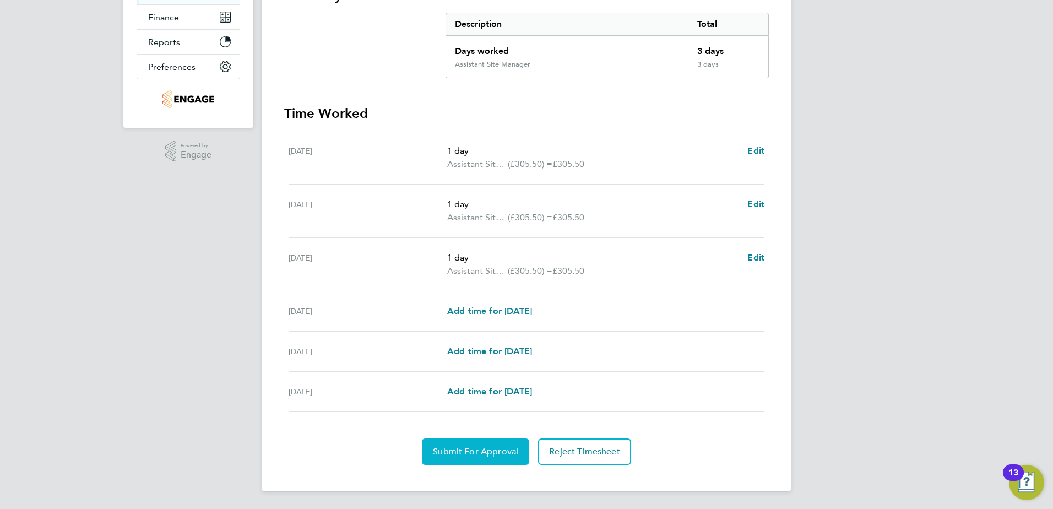
click at [502, 448] on span "Submit For Approval" at bounding box center [475, 451] width 85 height 11
